Goal: Information Seeking & Learning: Learn about a topic

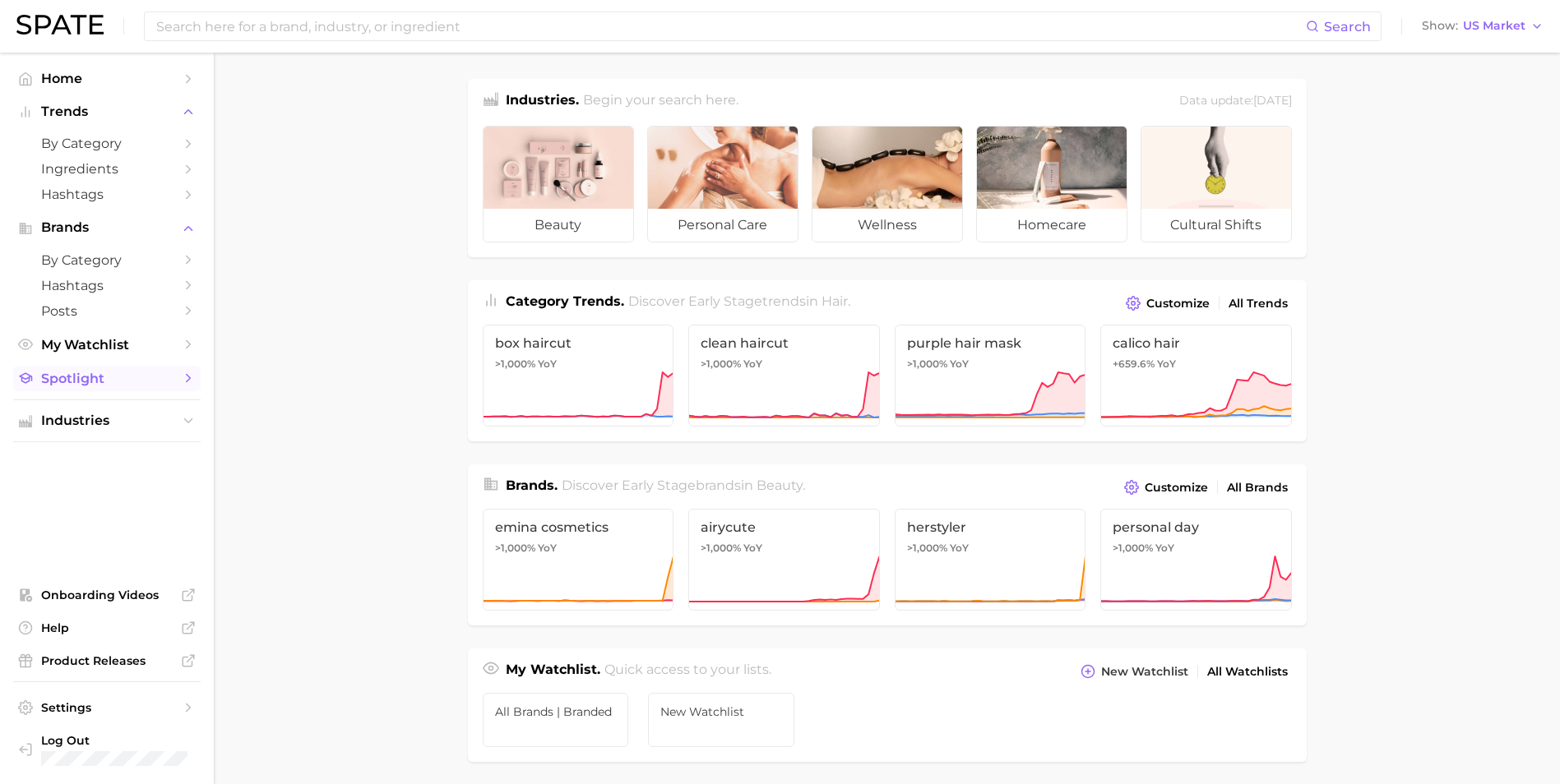
click at [112, 373] on span "Spotlight" at bounding box center [106, 378] width 132 height 16
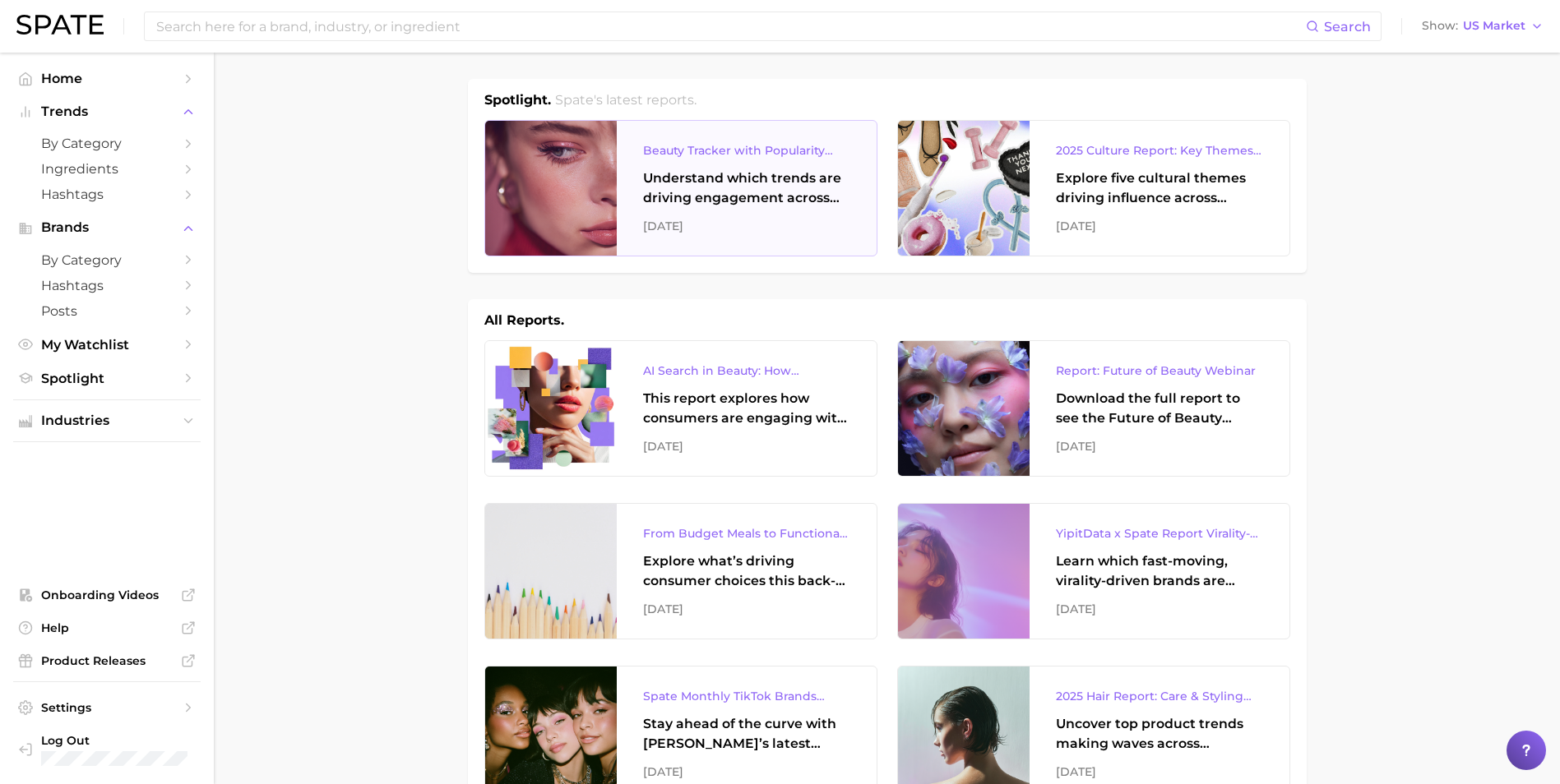
click at [577, 173] on div at bounding box center [550, 188] width 132 height 135
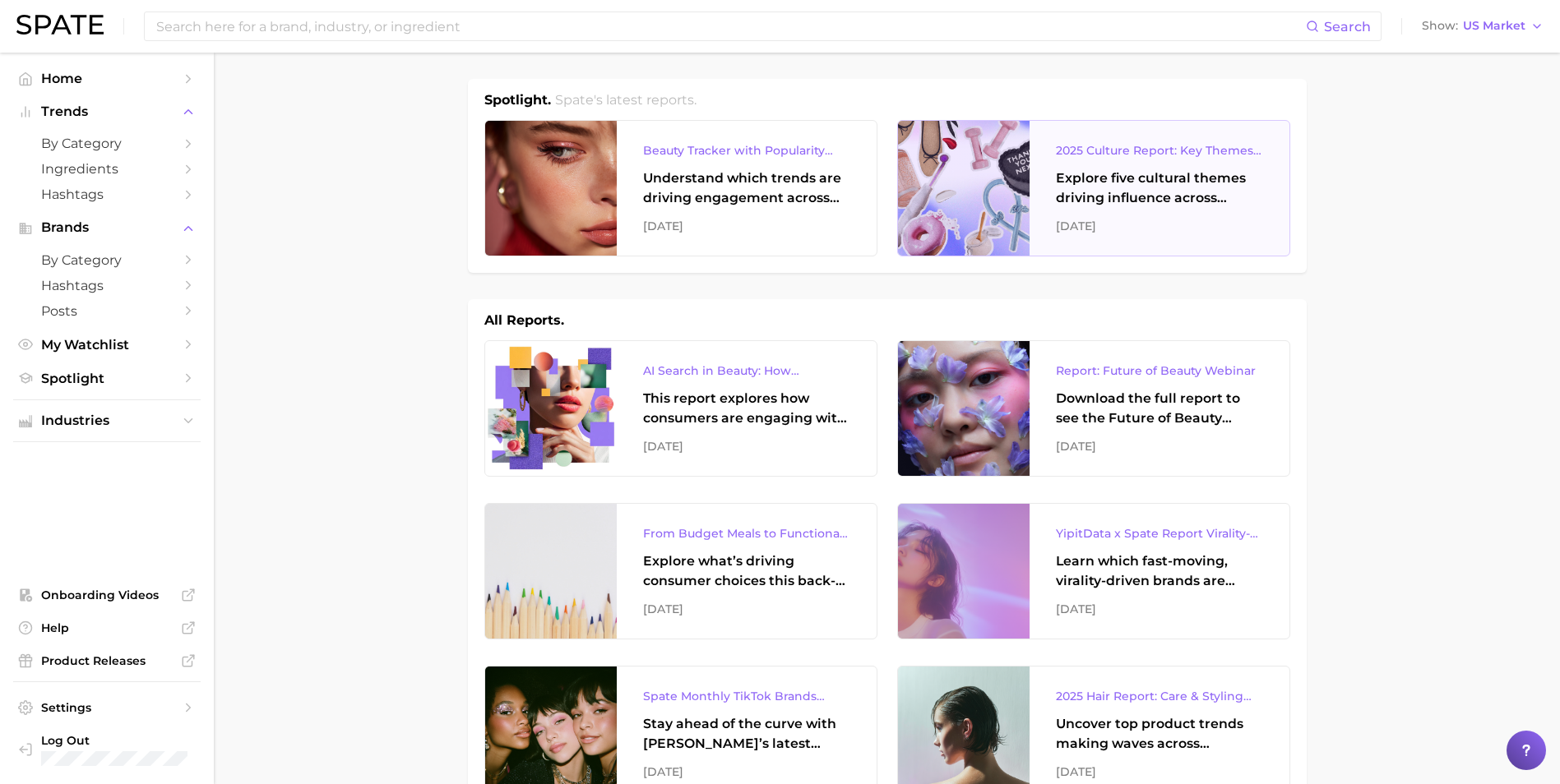
click at [1067, 192] on div "Explore five cultural themes driving influence across beauty, food, and pop cul…" at bounding box center [1159, 188] width 207 height 39
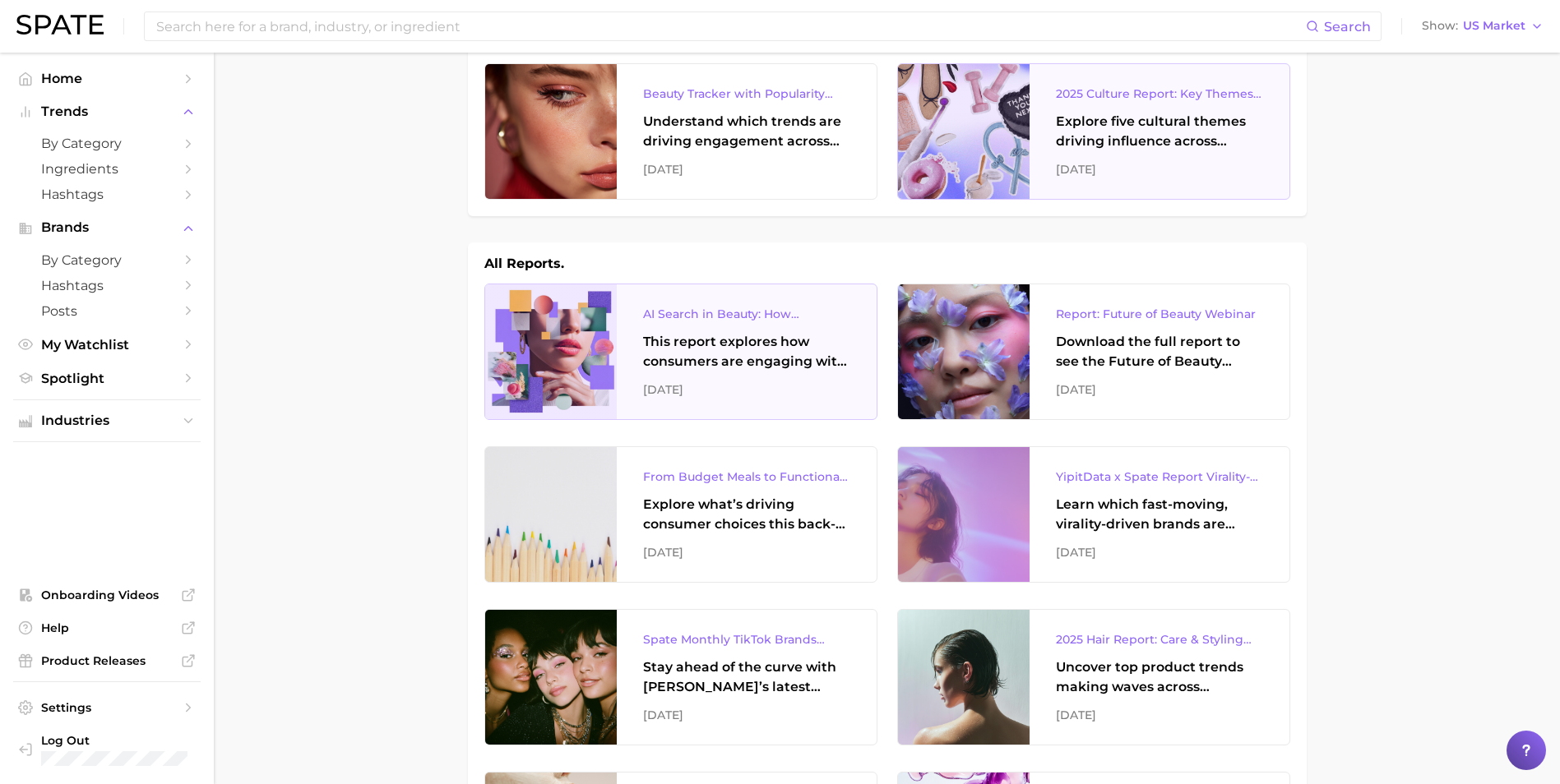
scroll to position [165, 0]
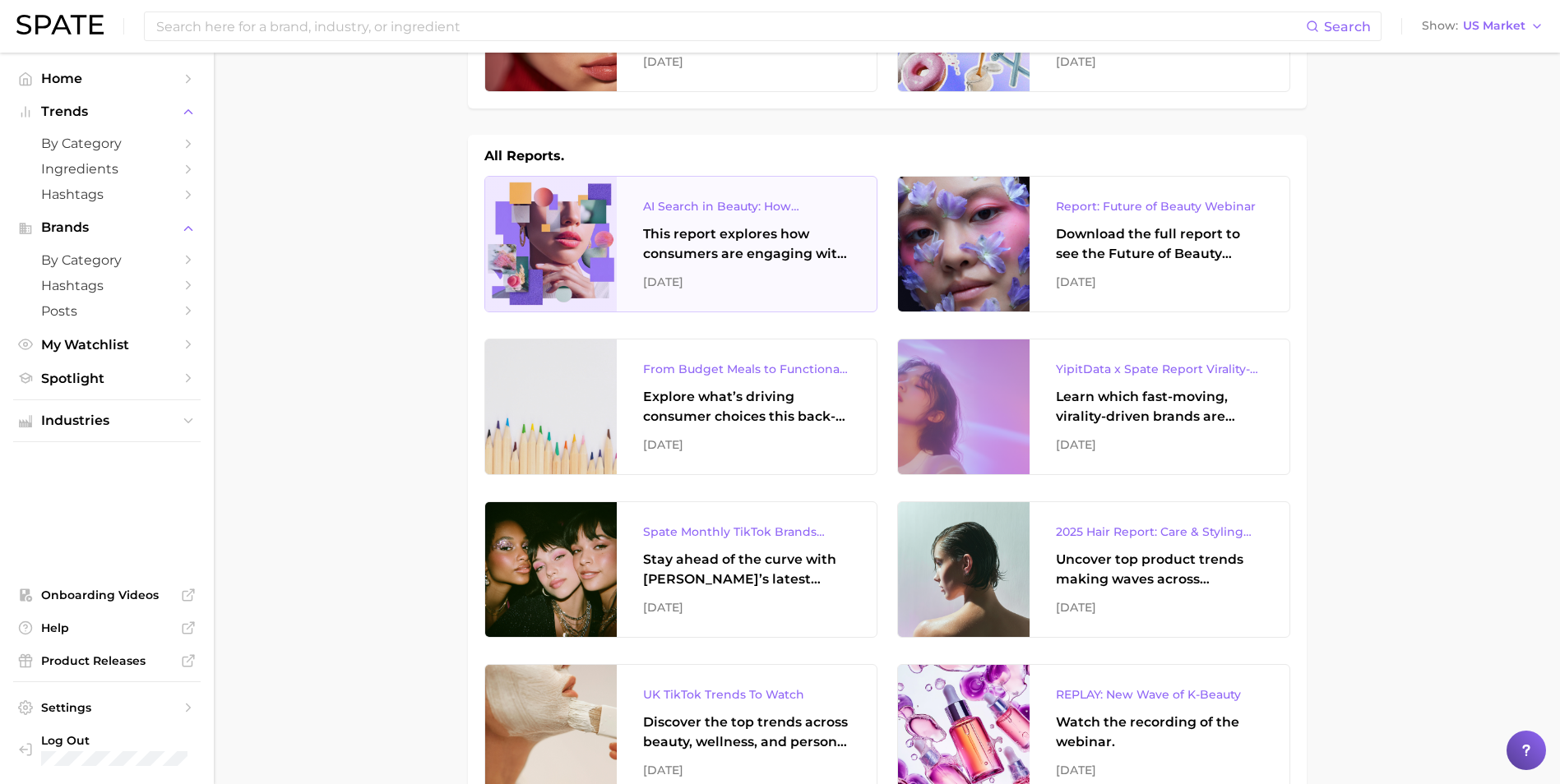
click at [753, 249] on div "This report explores how consumers are engaging with AI-powered search tools — …" at bounding box center [746, 244] width 207 height 39
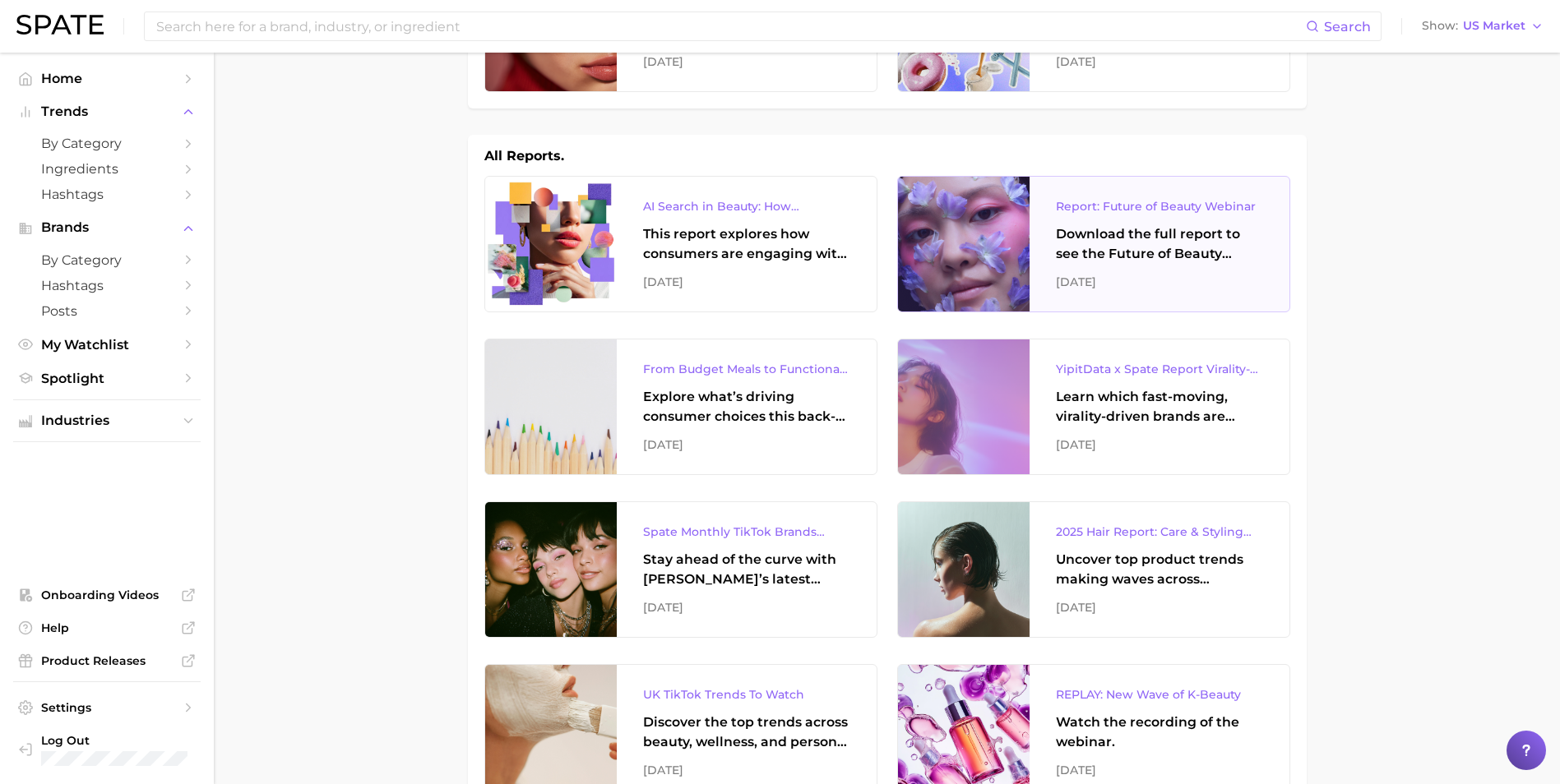
click at [1147, 262] on div "Download the full report to see the Future of Beauty trends we unpacked during …" at bounding box center [1159, 244] width 207 height 39
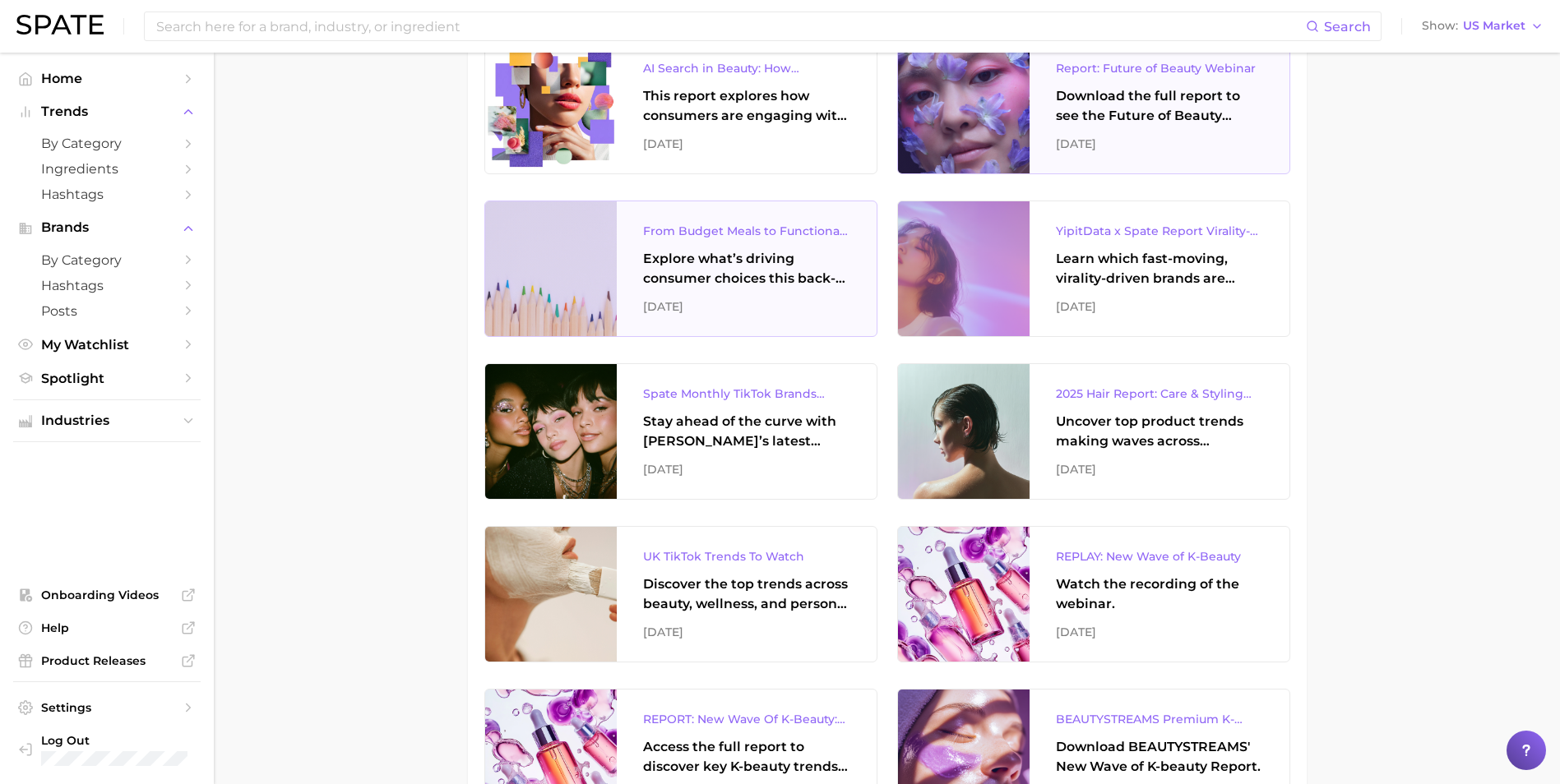
scroll to position [329, 0]
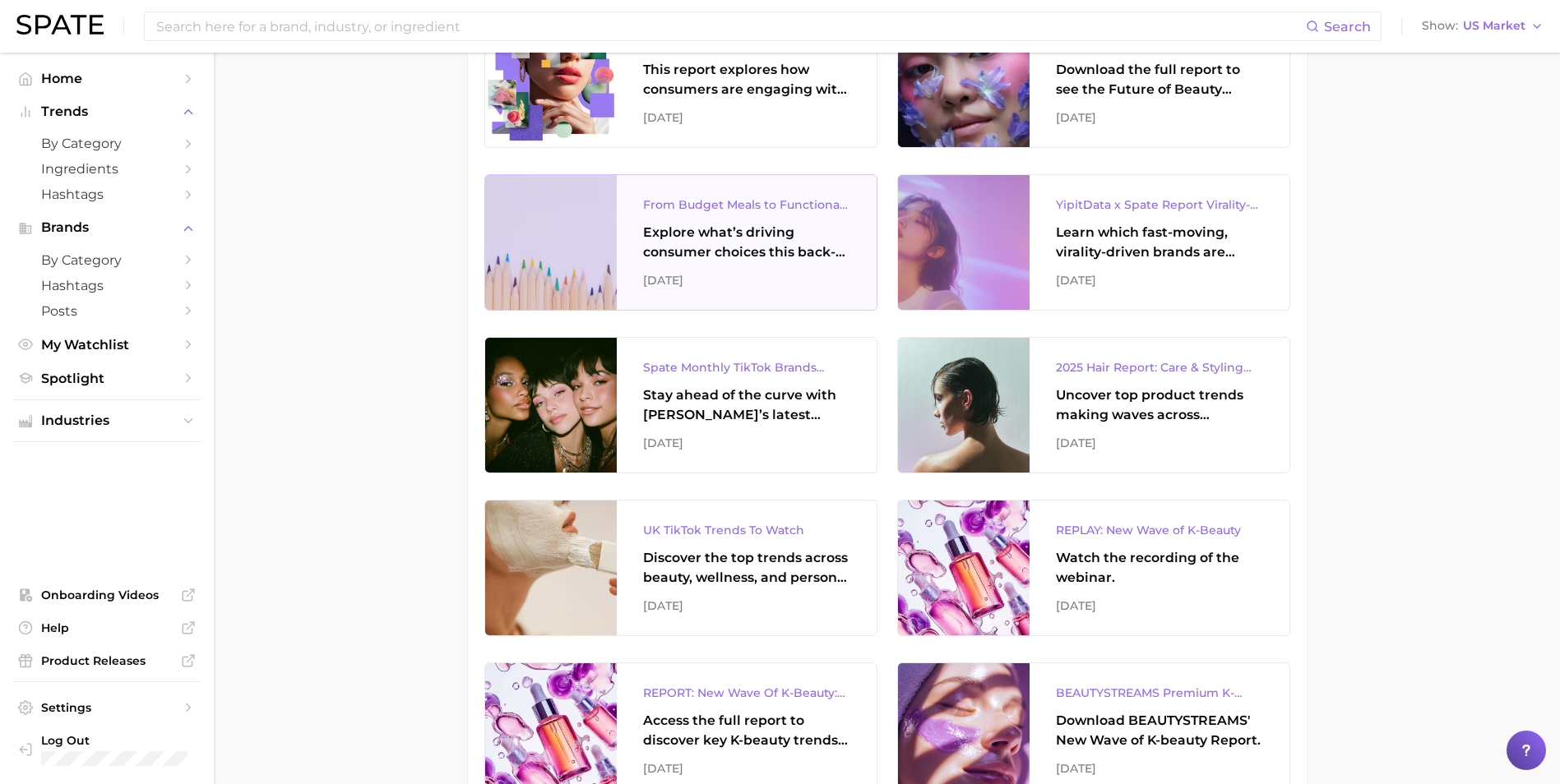
click at [679, 249] on div "Explore what’s driving consumer choices this back-to-school season From budget-…" at bounding box center [746, 242] width 207 height 39
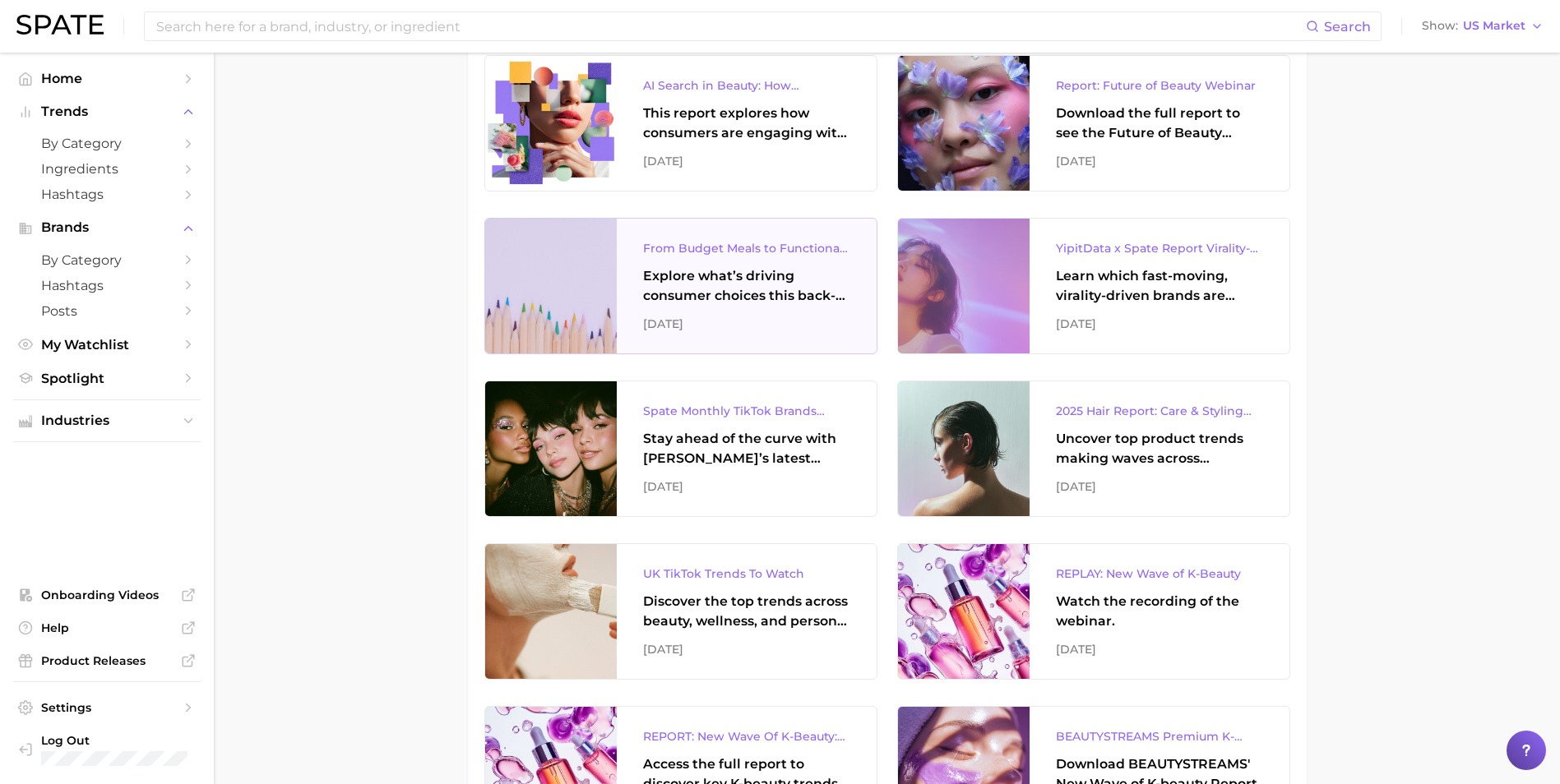
scroll to position [247, 0]
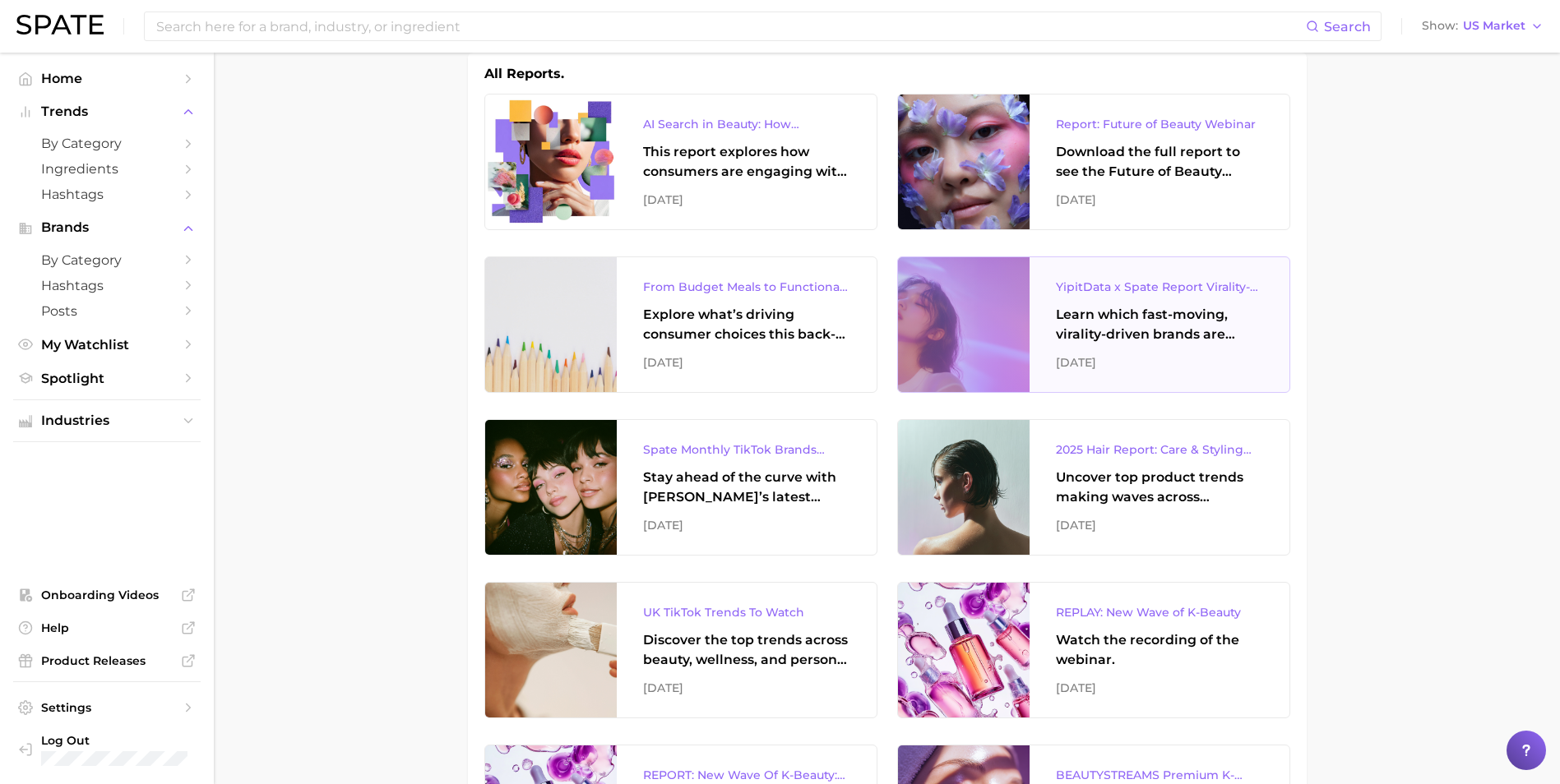
click at [1150, 334] on div "Learn which fast-moving, virality-driven brands are leading the pack, the risks…" at bounding box center [1159, 325] width 207 height 39
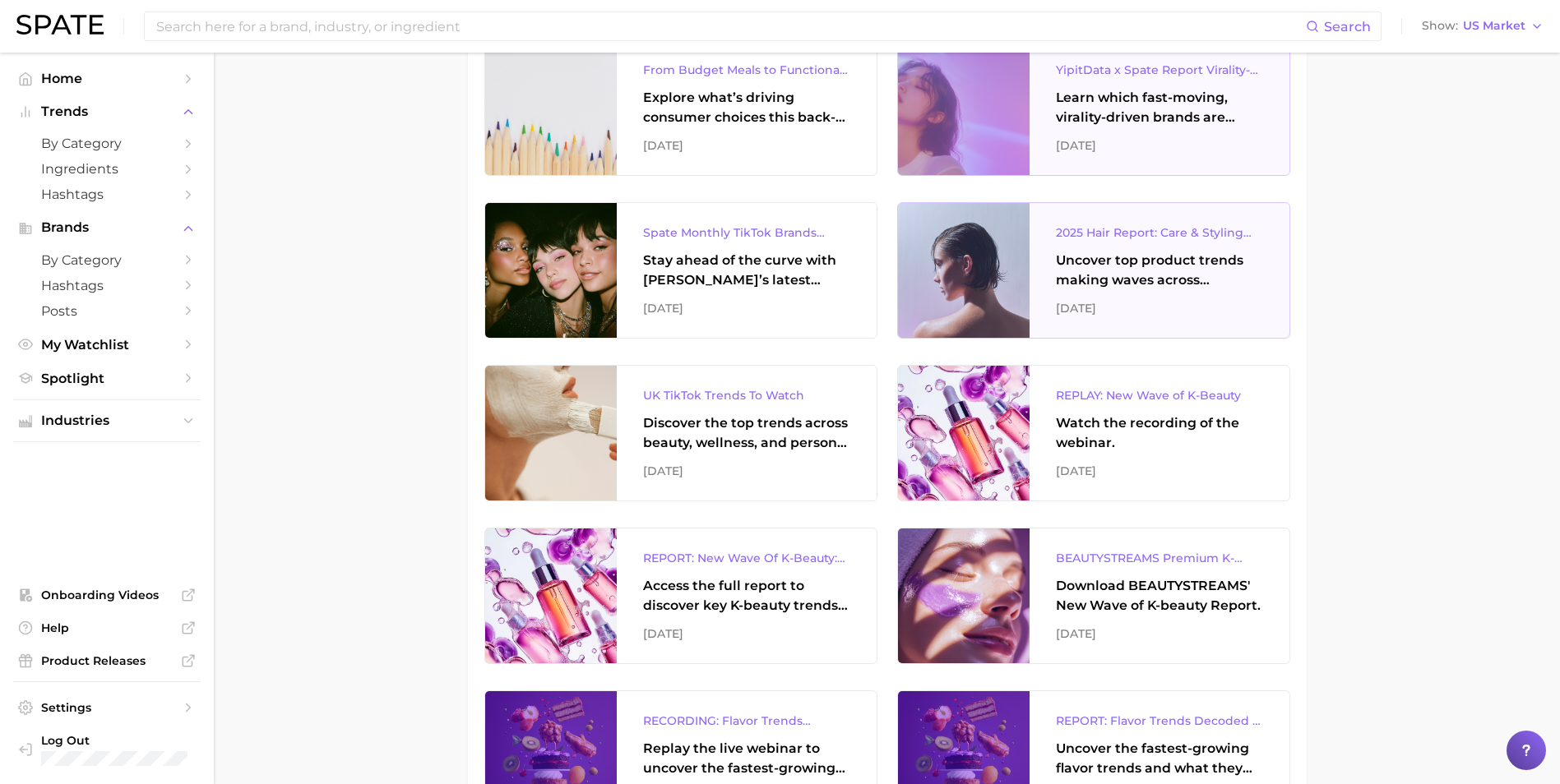
scroll to position [493, 0]
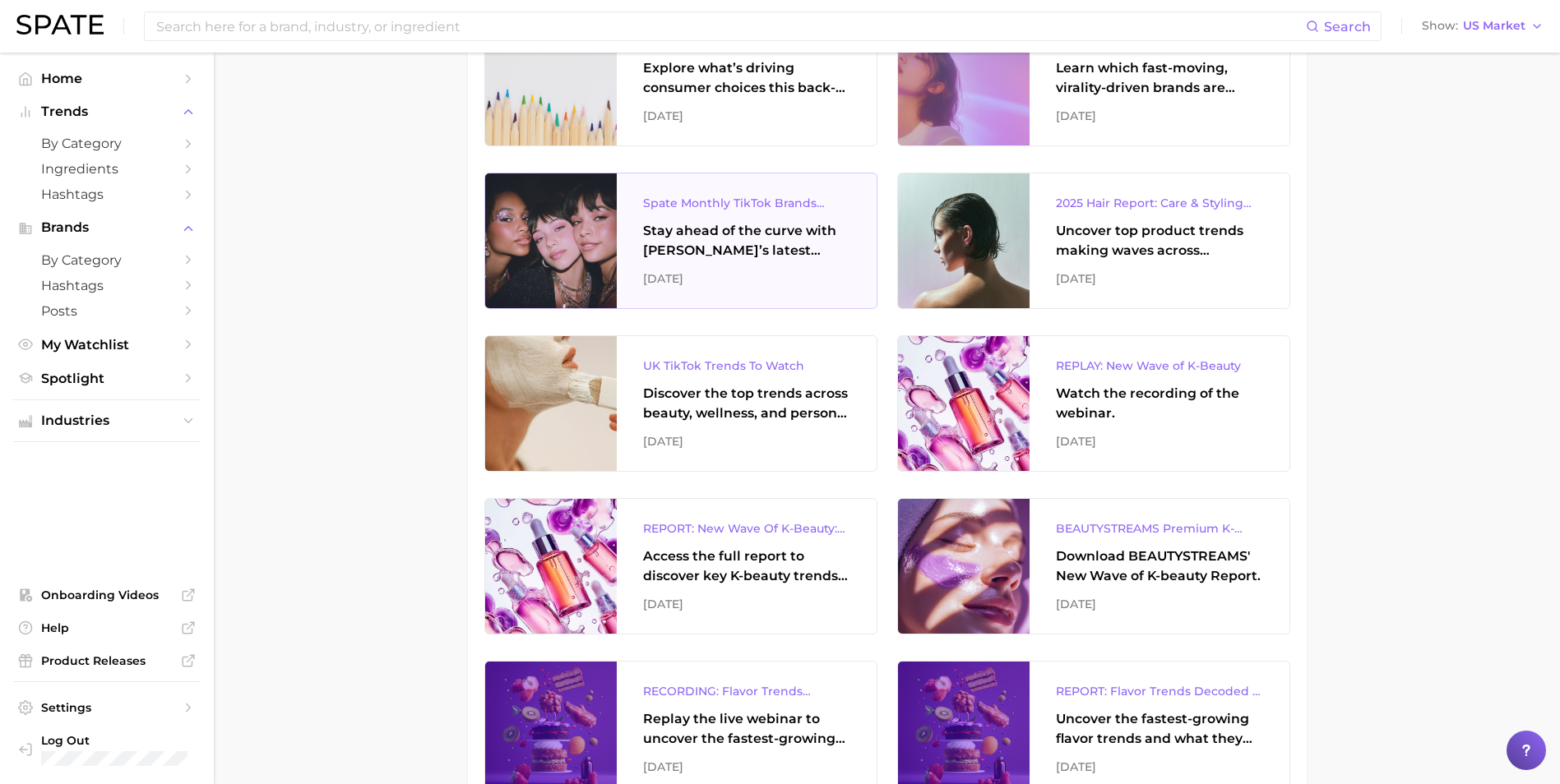
click at [721, 236] on div "Stay ahead of the curve with [PERSON_NAME]’s latest monthly tracker, spotlighti…" at bounding box center [746, 241] width 207 height 39
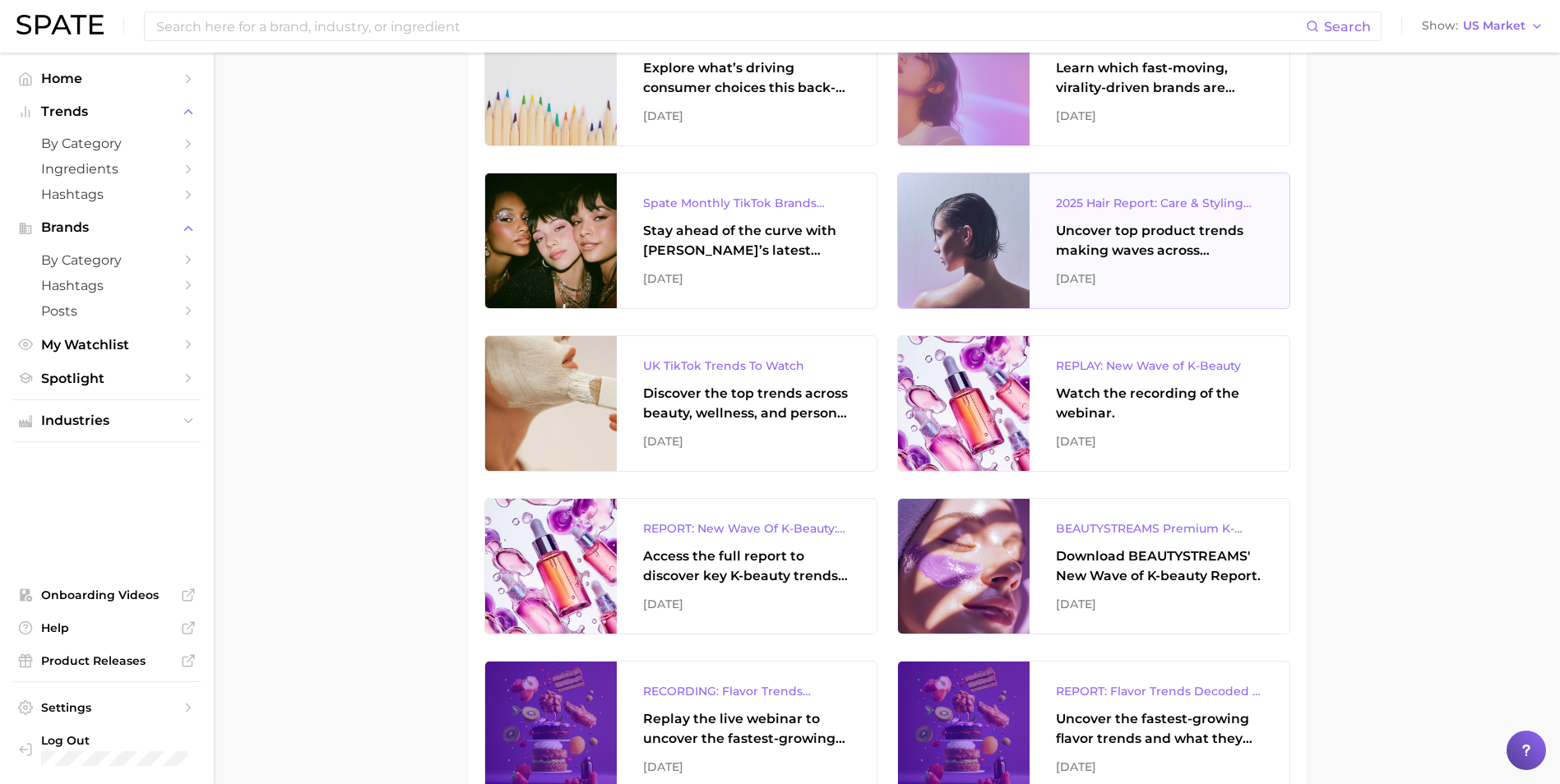
click at [1187, 264] on div "2025 Hair Report: Care & Styling Products Uncover top product trends making wav…" at bounding box center [1159, 241] width 260 height 135
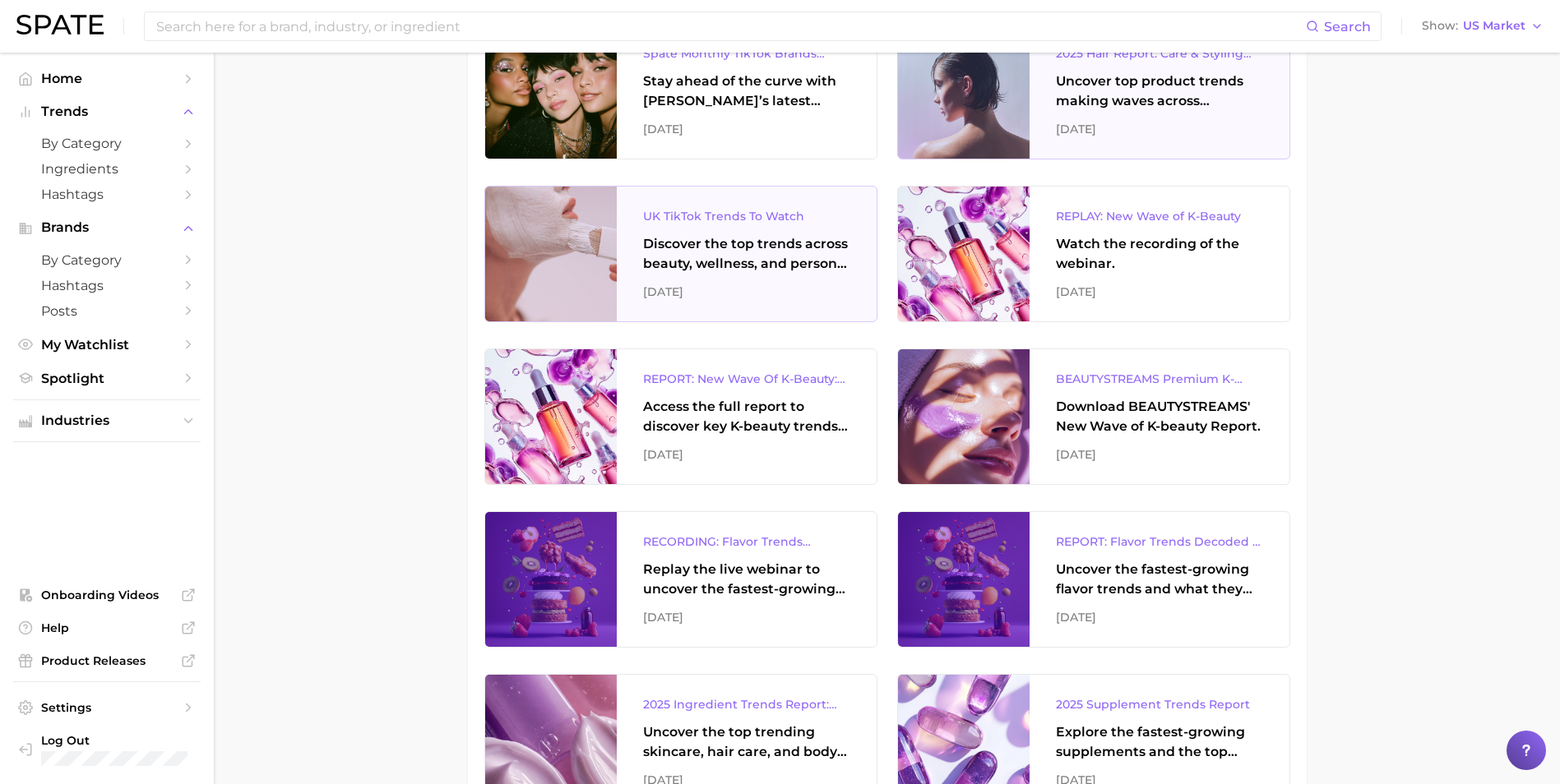
scroll to position [657, 0]
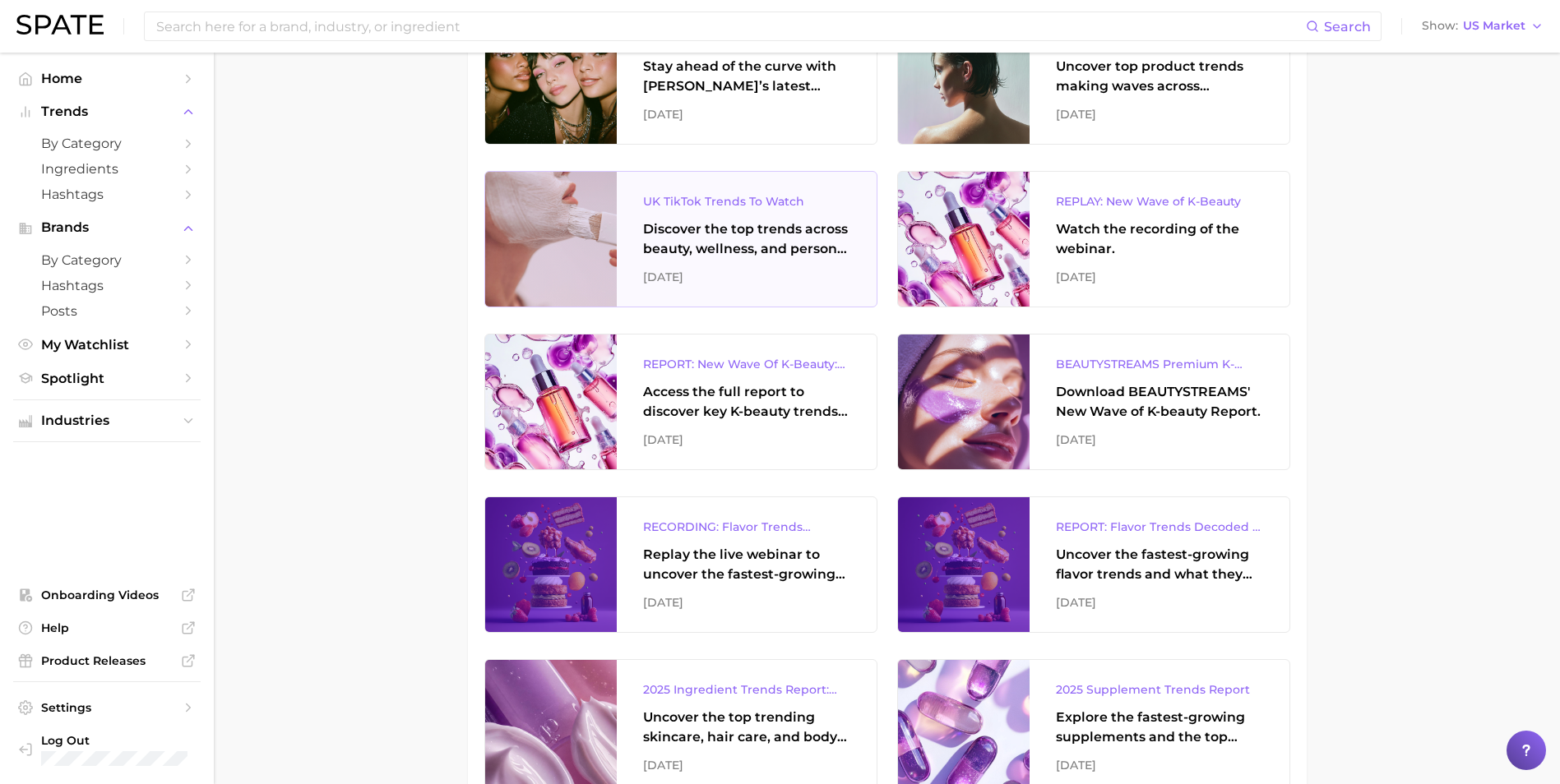
click at [652, 238] on div "Discover the top trends across beauty, wellness, and personal care on TikTok [G…" at bounding box center [746, 239] width 207 height 39
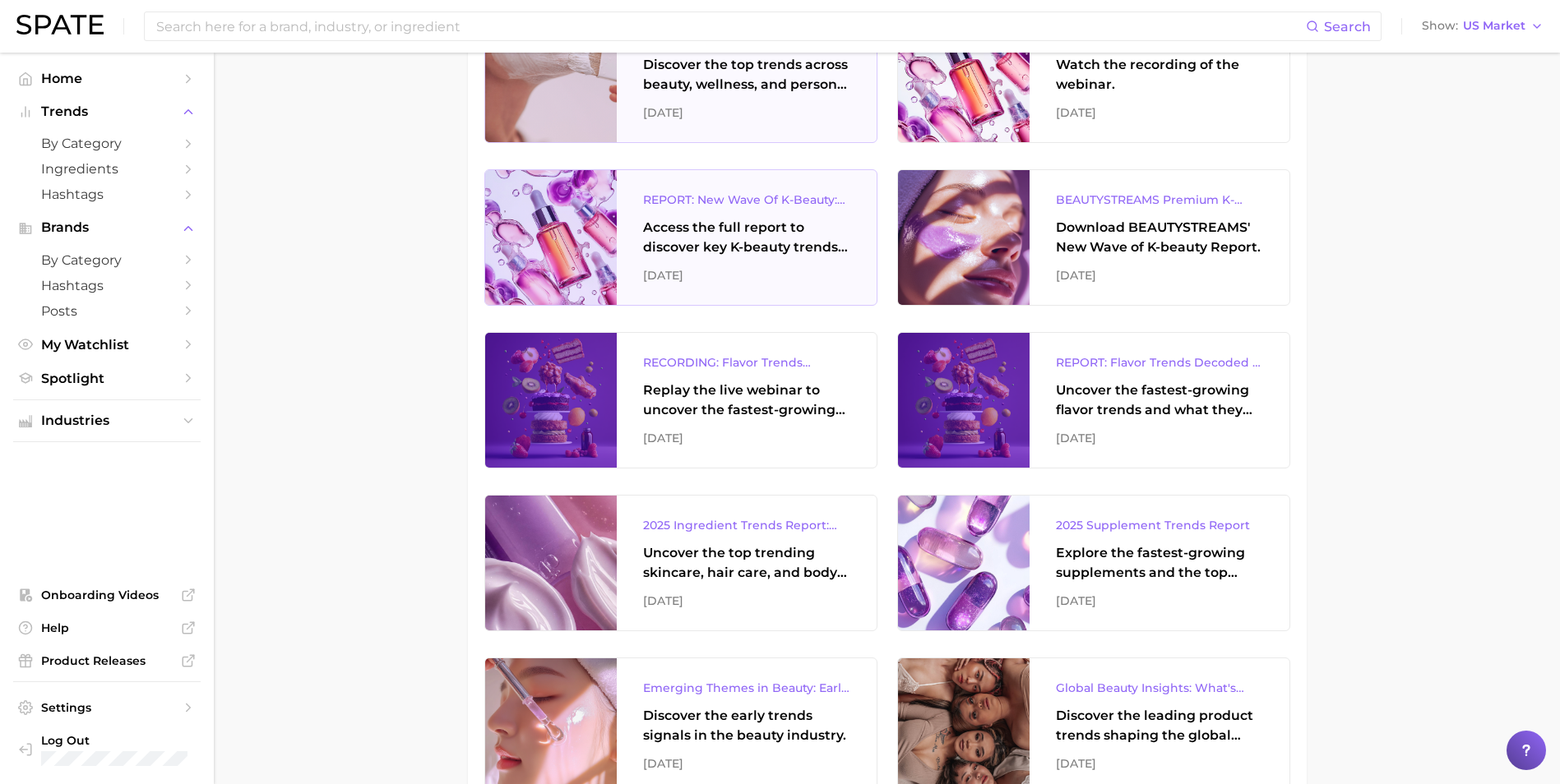
scroll to position [904, 0]
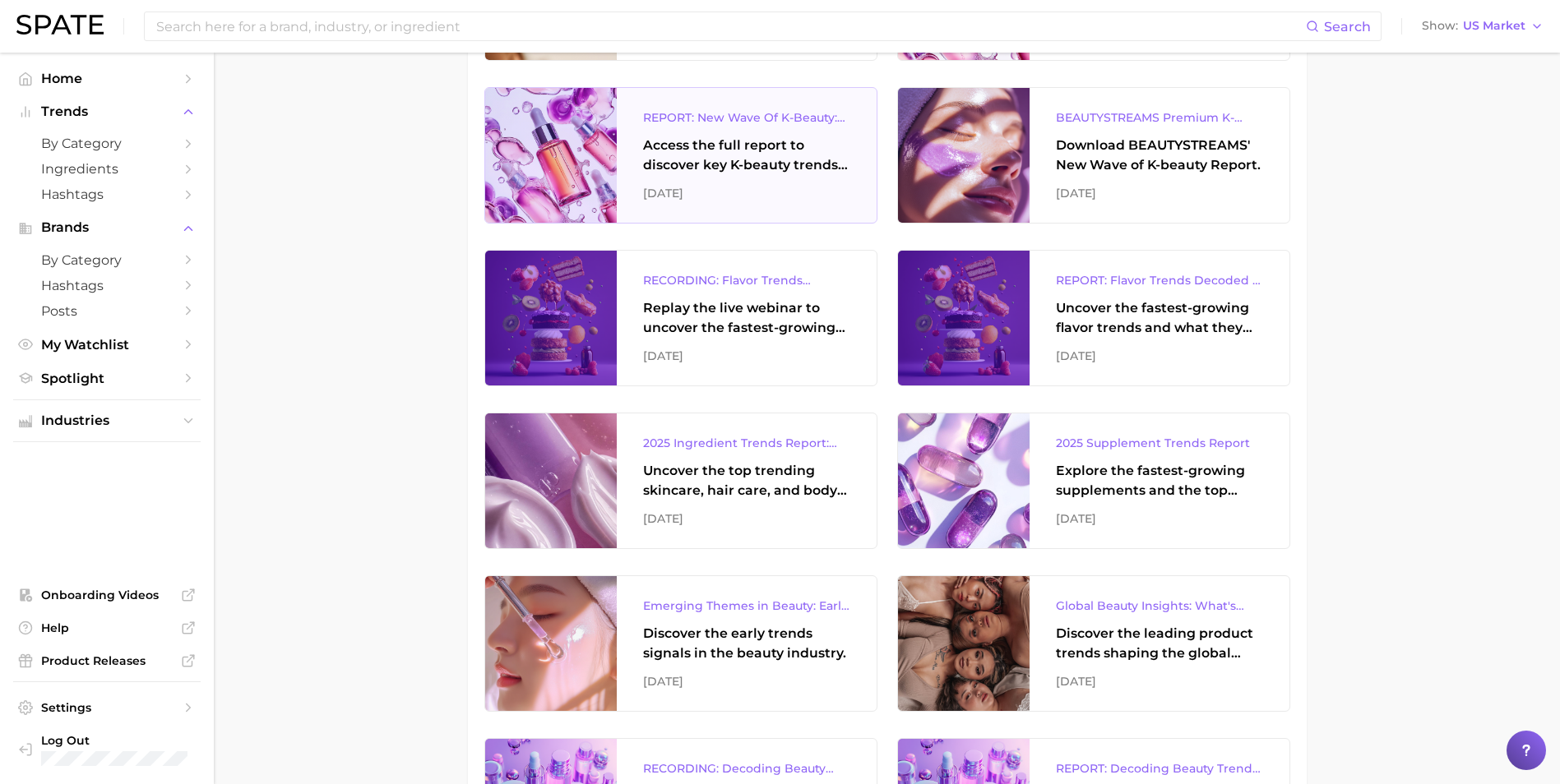
click at [747, 199] on div "[DATE]" at bounding box center [746, 193] width 207 height 20
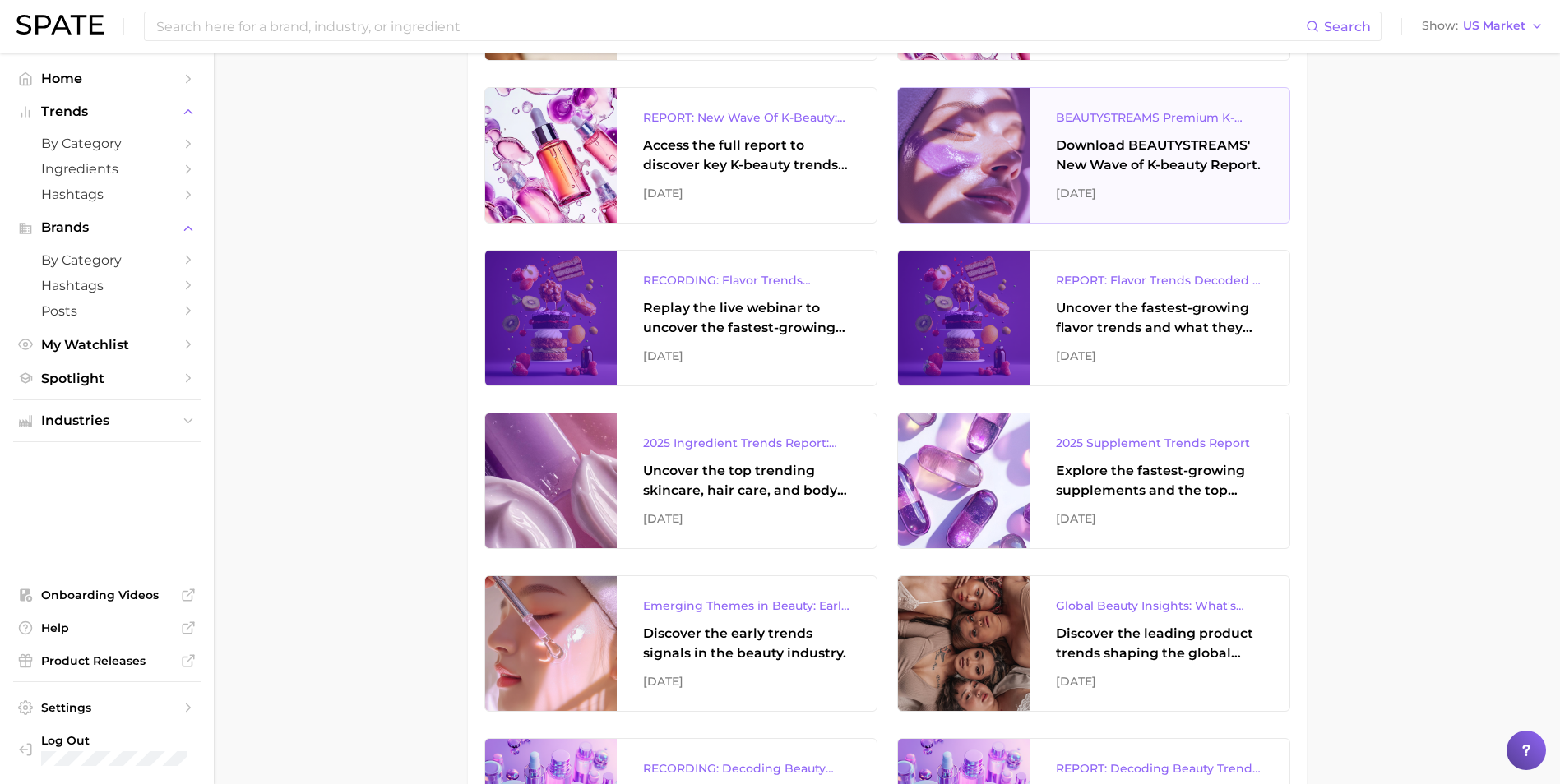
click at [1150, 191] on div "[DATE]" at bounding box center [1159, 193] width 207 height 20
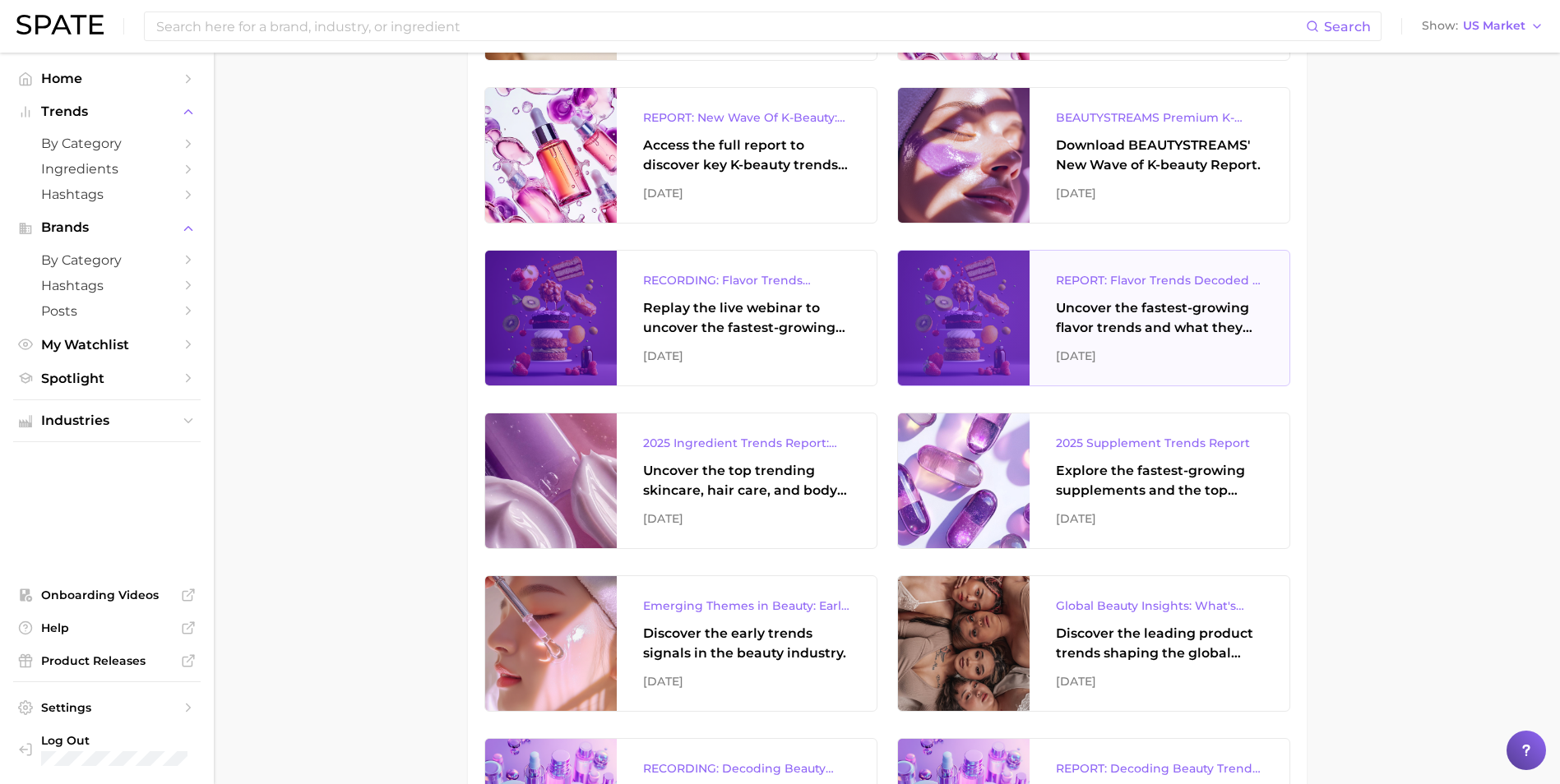
click at [1204, 314] on div "Uncover the fastest-growing flavor trends and what they signal about evolving c…" at bounding box center [1159, 318] width 207 height 39
